Goal: Register for event/course

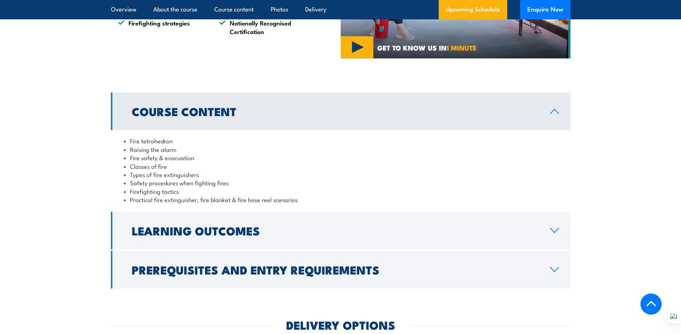
scroll to position [610, 0]
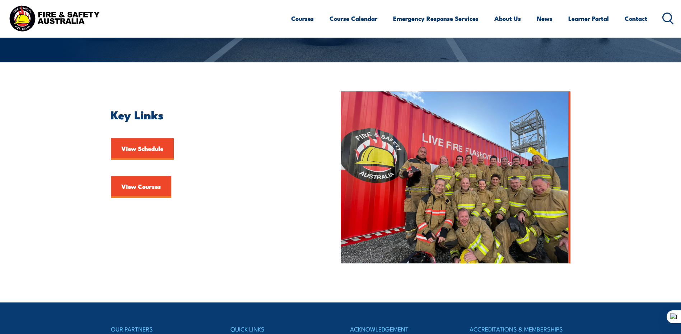
scroll to position [143, 0]
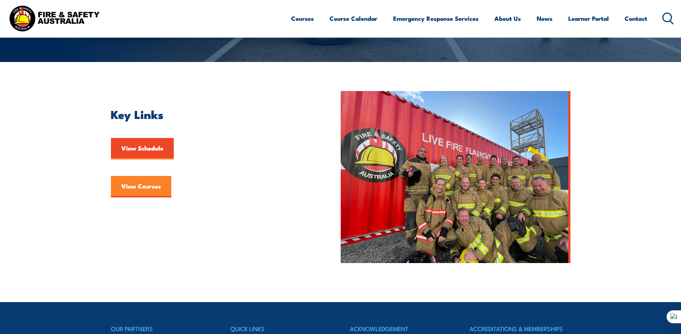
click at [142, 185] on link "View Courses" at bounding box center [141, 187] width 60 height 22
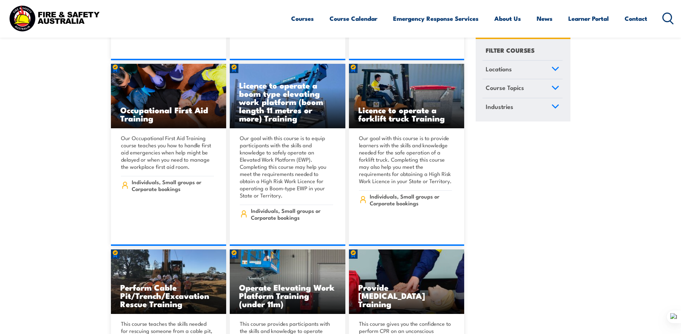
scroll to position [4915, 0]
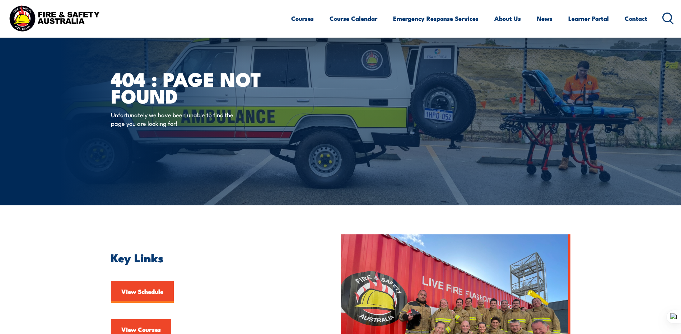
scroll to position [143, 0]
